Goal: Information Seeking & Learning: Learn about a topic

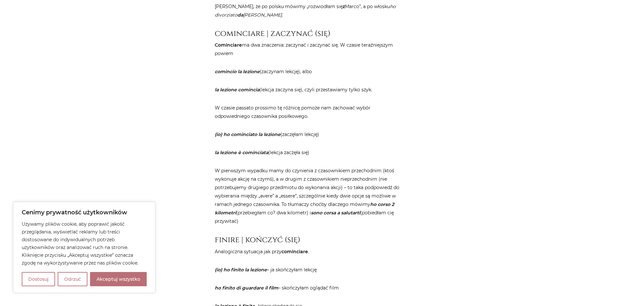
scroll to position [907, 0]
click at [99, 281] on button "Akceptuj wszystko" at bounding box center [118, 279] width 57 height 14
checkbox input "true"
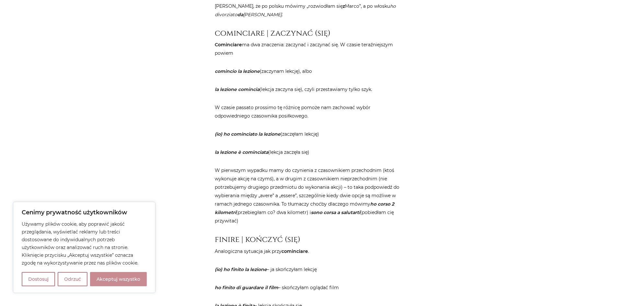
checkbox input "true"
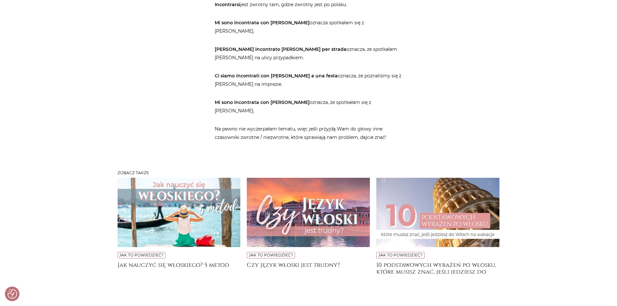
scroll to position [2559, 0]
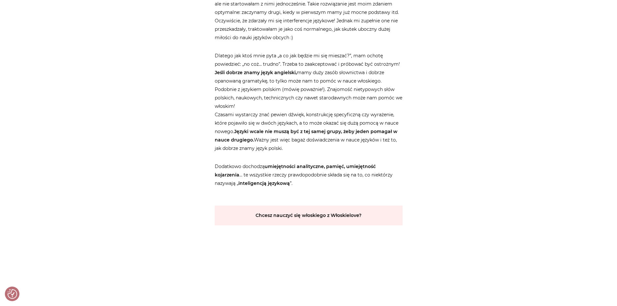
scroll to position [680, 0]
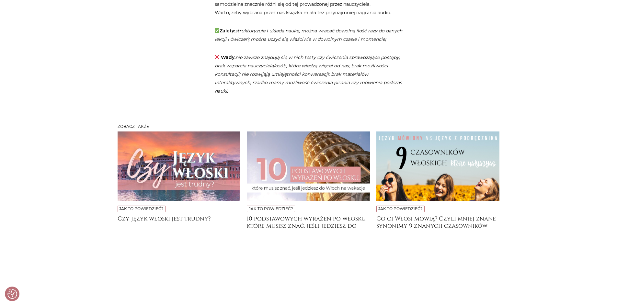
scroll to position [1717, 0]
